Goal: Transaction & Acquisition: Purchase product/service

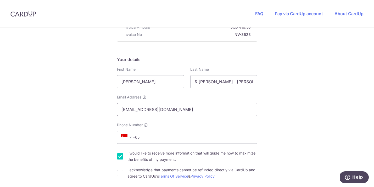
scroll to position [83, 0]
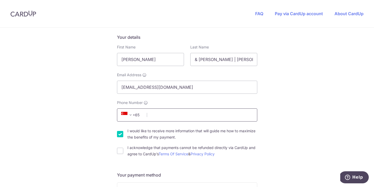
click at [185, 114] on input "Phone Number" at bounding box center [187, 114] width 140 height 13
type input "93529560"
click at [119, 135] on input "I would like to receive more information that will guide me how to maximize the…" at bounding box center [120, 134] width 6 height 6
checkbox input "false"
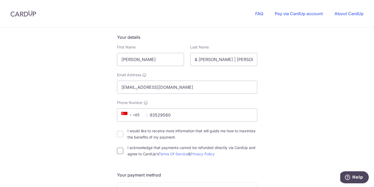
click at [117, 151] on input "I acknowledge that payments cannot be refunded directly via CardUp and agree to…" at bounding box center [120, 151] width 6 height 6
checkbox input "true"
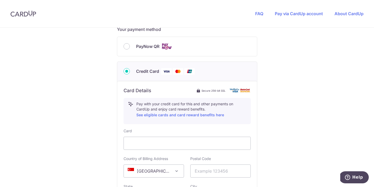
scroll to position [233, 0]
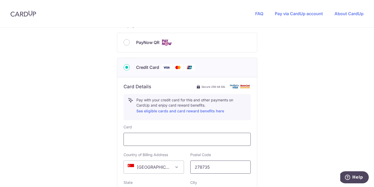
type input "278735"
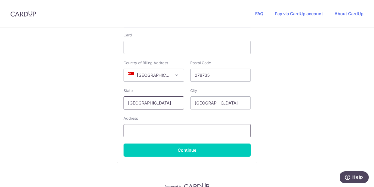
scroll to position [330, 0]
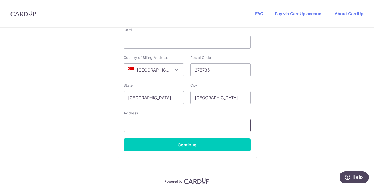
click at [198, 127] on input "text" at bounding box center [187, 125] width 127 height 13
type input "[STREET_ADDRESS]"
select select "65"
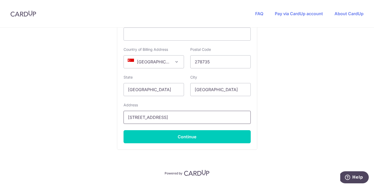
scroll to position [338, 0]
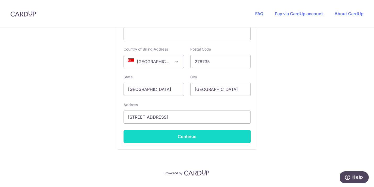
click at [205, 139] on button "Continue" at bounding box center [187, 136] width 127 height 13
type input "**** 9190"
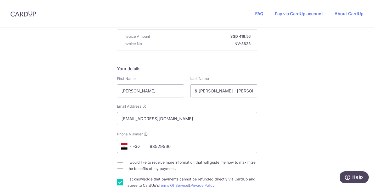
scroll to position [0, 0]
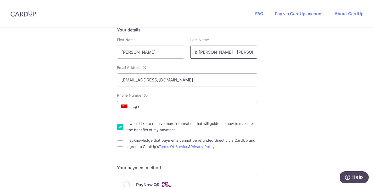
scroll to position [106, 0]
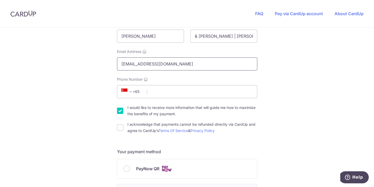
click at [189, 63] on input "[EMAIL_ADDRESS][DOMAIN_NAME]" at bounding box center [187, 63] width 140 height 13
type input "kristen.lee.03@gmail.com"
click at [167, 93] on input "Phone Number" at bounding box center [187, 91] width 140 height 13
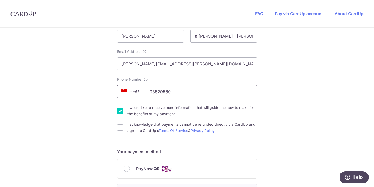
type input "93529560"
click at [121, 127] on input "I acknowledge that payments cannot be refunded directly via CardUp and agree to…" at bounding box center [120, 127] width 6 height 6
checkbox input "true"
click at [121, 110] on input "I would like to receive more information that will guide me how to maximize the…" at bounding box center [120, 111] width 6 height 6
checkbox input "false"
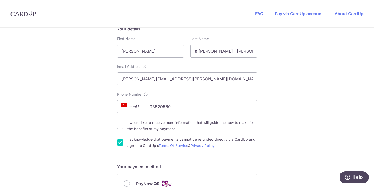
scroll to position [82, 0]
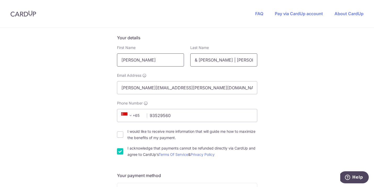
drag, startPoint x: 242, startPoint y: 62, endPoint x: 182, endPoint y: 58, distance: 60.0
click at [182, 59] on div "First Name Kristen Last Name & Matthew | Zoe Lo" at bounding box center [187, 55] width 147 height 21
type input "Lee"
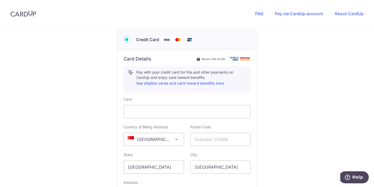
scroll to position [261, 0]
